Goal: Entertainment & Leisure: Browse casually

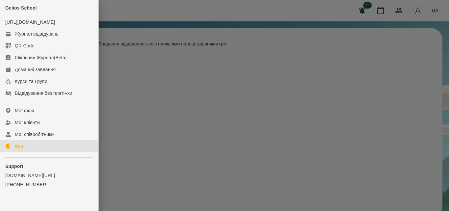
click at [30, 152] on link "Ігри" at bounding box center [49, 146] width 98 height 12
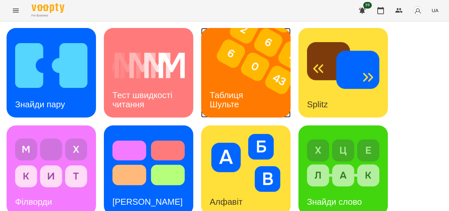
click at [225, 64] on img at bounding box center [250, 72] width 98 height 89
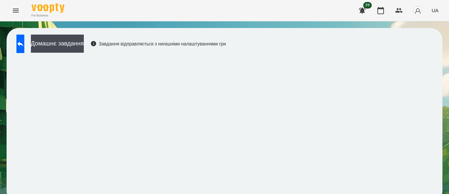
click at [435, 138] on div "Домашнє завдання Завдання відправляється з нинішніми налаштуваннями гри" at bounding box center [225, 115] width 436 height 174
click at [14, 13] on icon "Menu" at bounding box center [16, 11] width 8 height 8
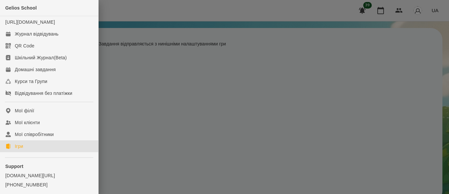
click at [26, 151] on link "Ігри" at bounding box center [49, 146] width 98 height 12
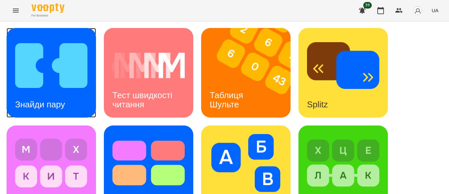
click at [57, 69] on img at bounding box center [51, 65] width 72 height 58
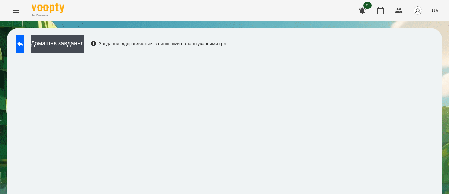
scroll to position [9, 0]
click at [24, 35] on button at bounding box center [20, 44] width 8 height 18
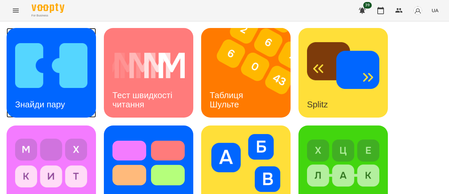
click at [40, 65] on img at bounding box center [51, 65] width 72 height 58
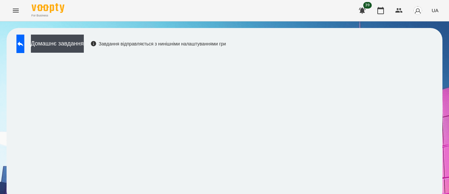
scroll to position [9, 0]
click at [22, 35] on button at bounding box center [20, 44] width 8 height 18
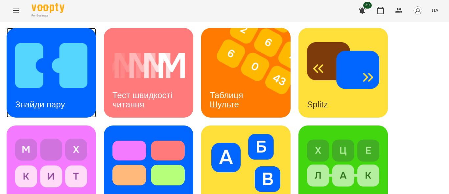
click at [39, 80] on img at bounding box center [51, 65] width 72 height 58
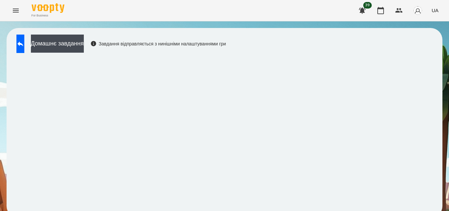
scroll to position [7, 0]
click at [23, 41] on icon at bounding box center [20, 43] width 6 height 5
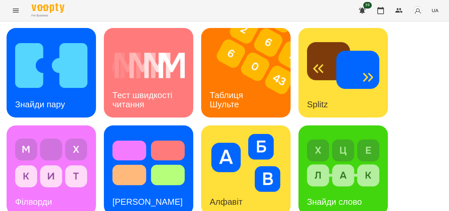
scroll to position [188, 0]
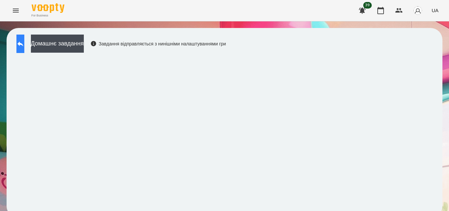
click at [23, 44] on icon at bounding box center [20, 43] width 6 height 5
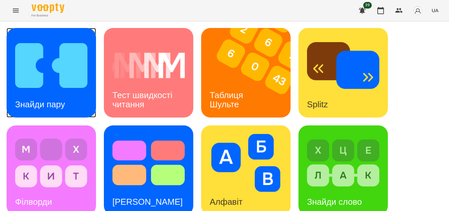
click at [49, 62] on img at bounding box center [51, 65] width 72 height 58
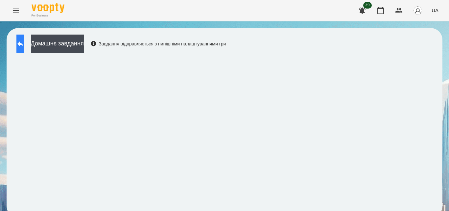
click at [24, 45] on button at bounding box center [20, 44] width 8 height 18
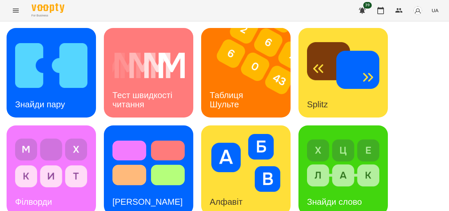
scroll to position [303, 0]
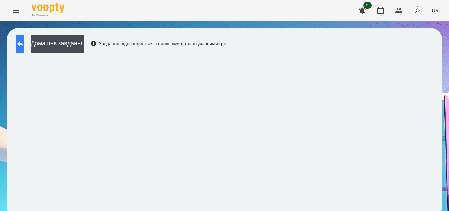
click at [24, 41] on icon at bounding box center [20, 44] width 8 height 8
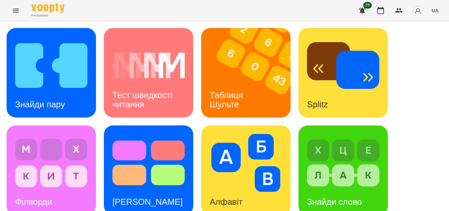
scroll to position [303, 0]
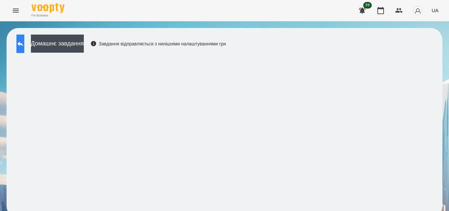
click at [23, 42] on icon at bounding box center [20, 43] width 6 height 5
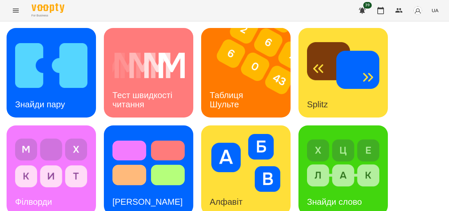
scroll to position [215, 0]
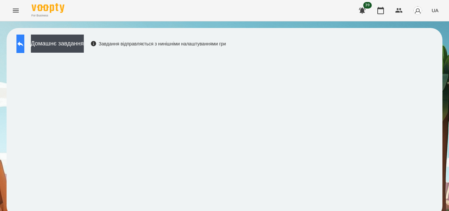
click at [24, 40] on icon at bounding box center [20, 44] width 8 height 8
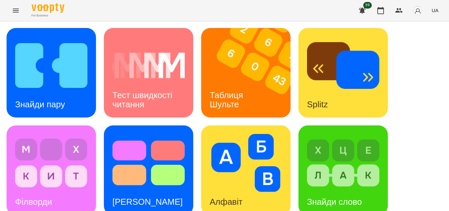
scroll to position [303, 0]
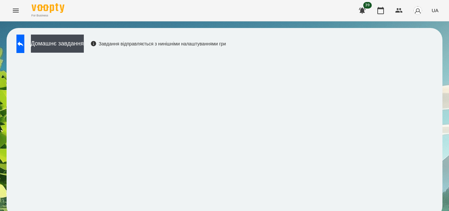
scroll to position [7, 0]
